Goal: Task Accomplishment & Management: Manage account settings

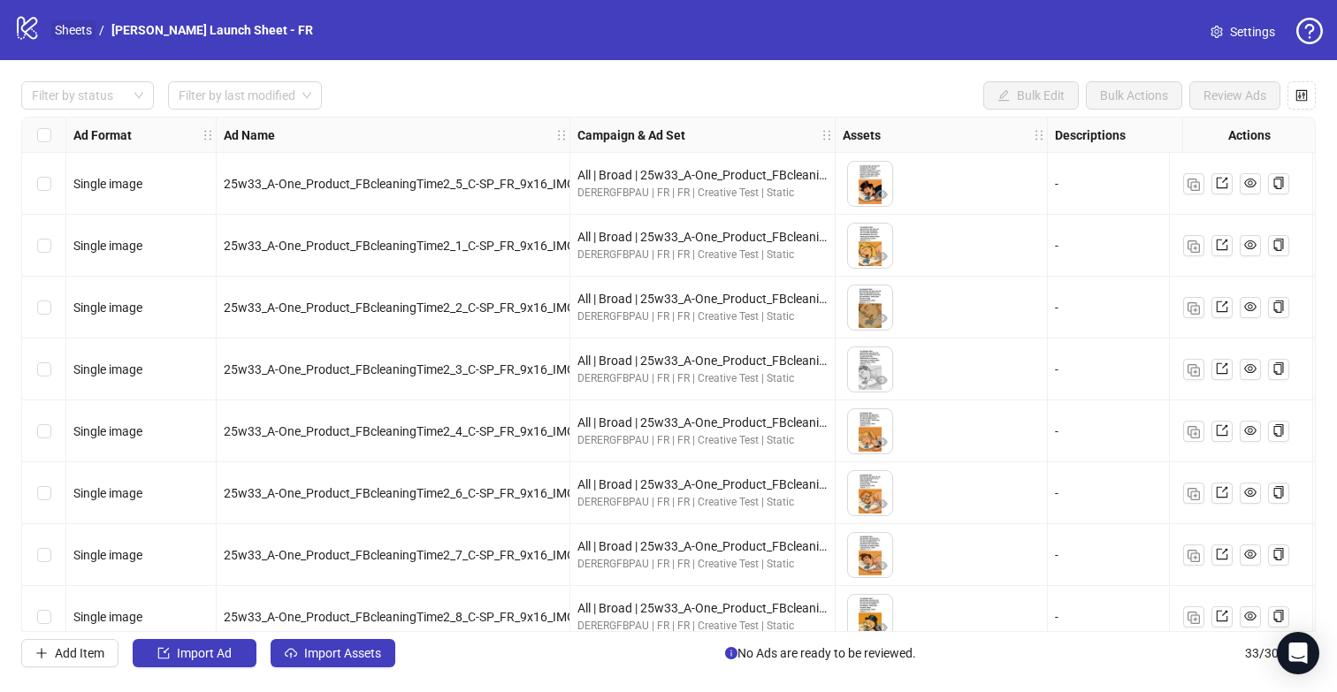
click at [83, 33] on link "Sheets" at bounding box center [73, 29] width 44 height 19
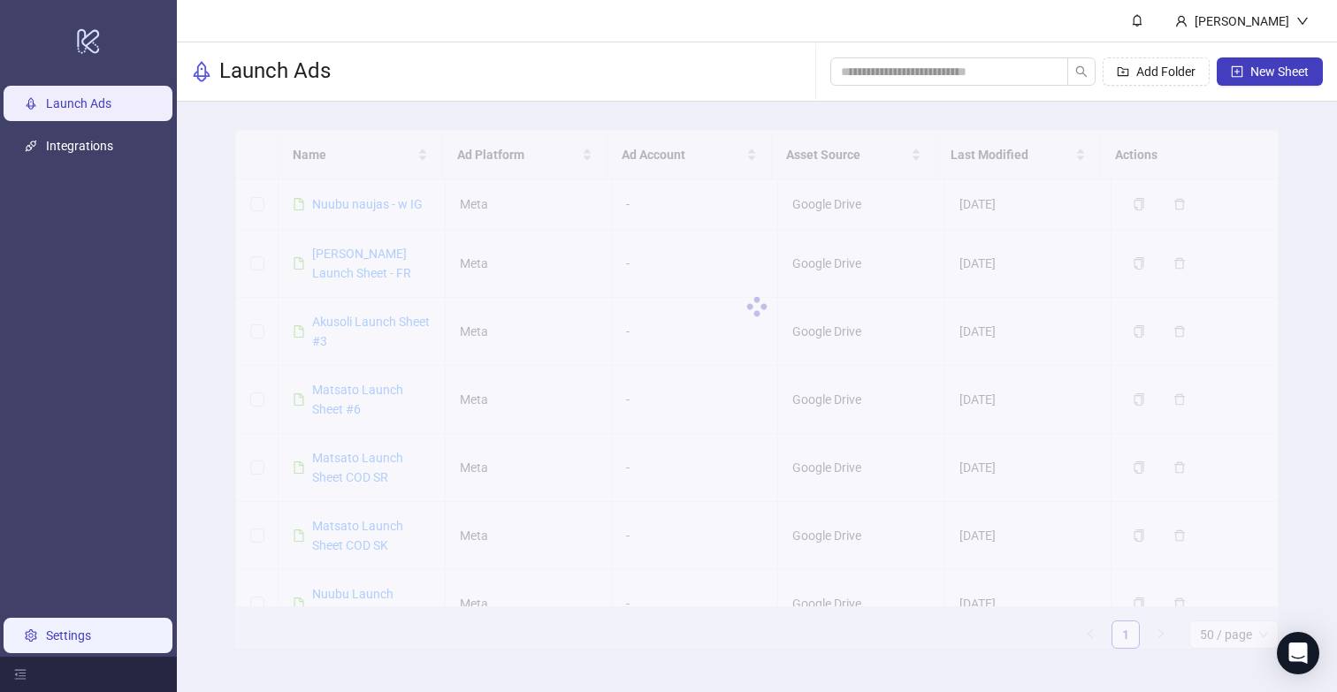
click at [65, 635] on link "Settings" at bounding box center [68, 636] width 45 height 14
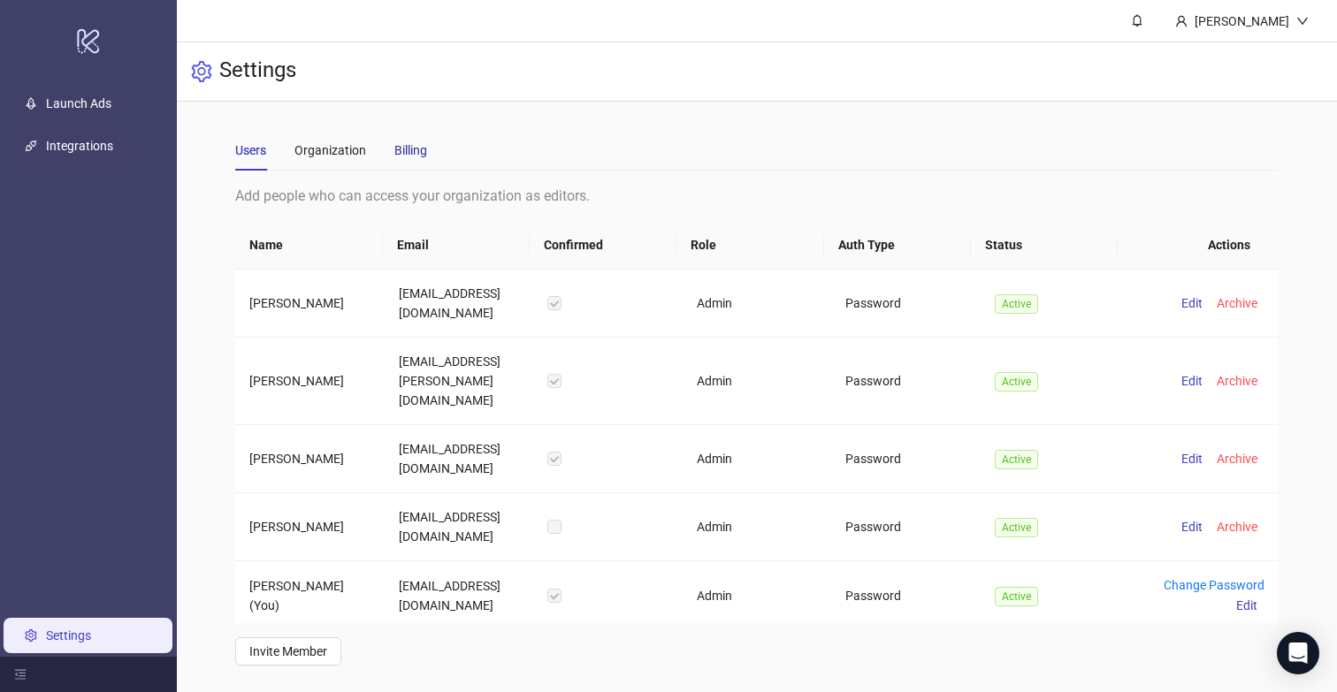
click at [413, 157] on div "Billing" at bounding box center [410, 150] width 33 height 19
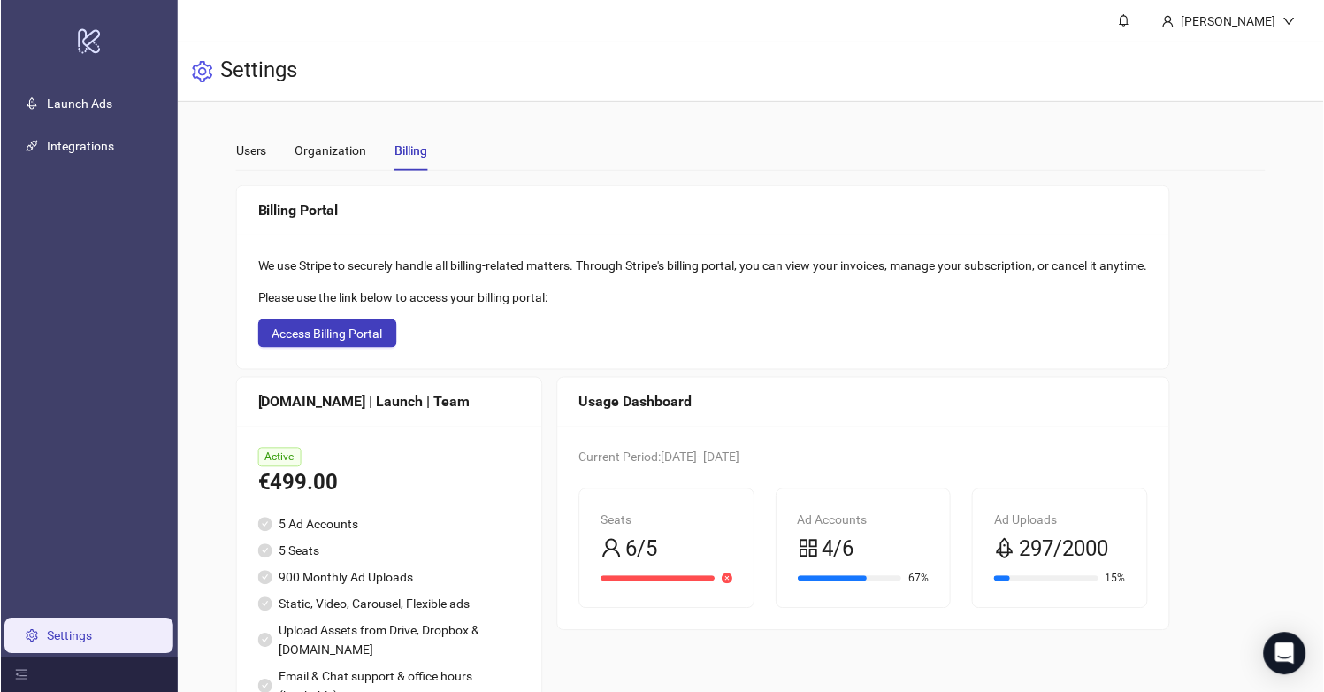
scroll to position [271, 0]
